Goal: Task Accomplishment & Management: Manage account settings

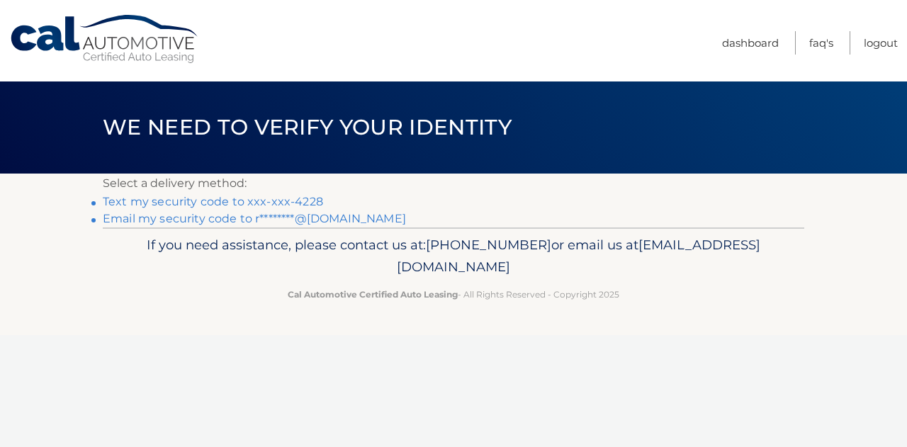
click at [261, 195] on link "Text my security code to xxx-xxx-4228" at bounding box center [213, 201] width 220 height 13
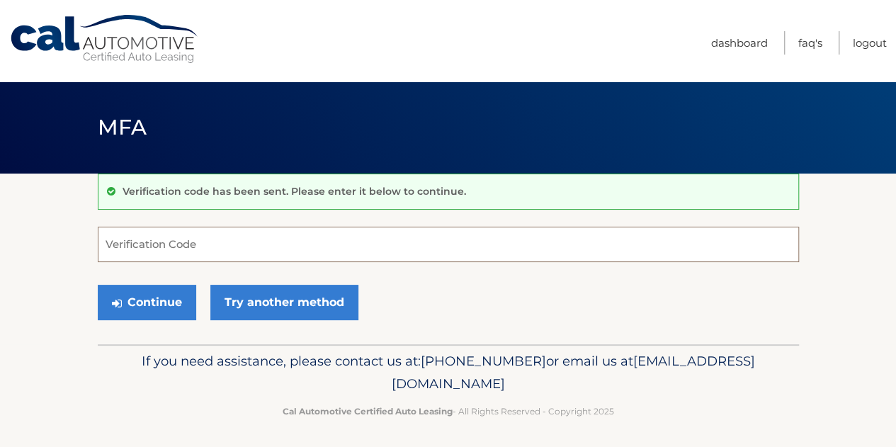
click at [199, 254] on input "Verification Code" at bounding box center [449, 244] width 702 height 35
type input "175506"
click at [98, 285] on button "Continue" at bounding box center [147, 302] width 98 height 35
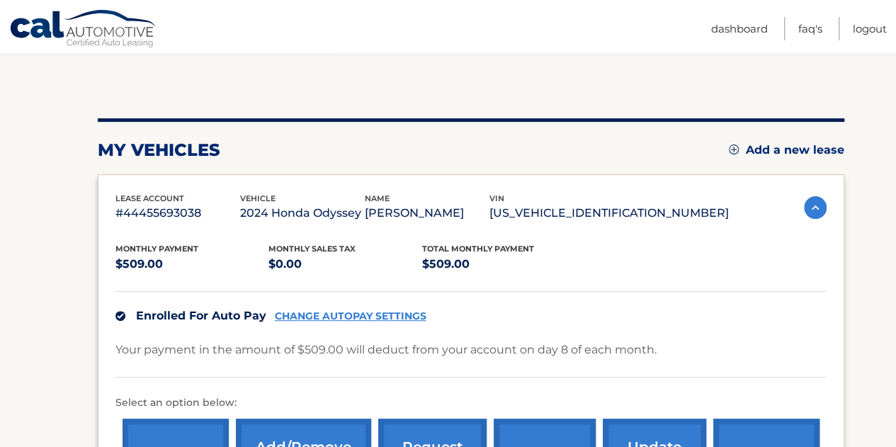
scroll to position [88, 0]
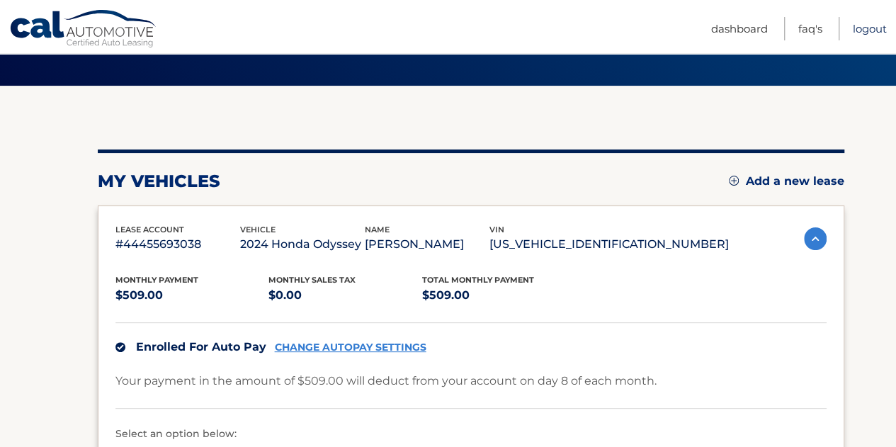
click at [871, 23] on link "Logout" at bounding box center [870, 28] width 34 height 23
